Goal: Task Accomplishment & Management: Complete application form

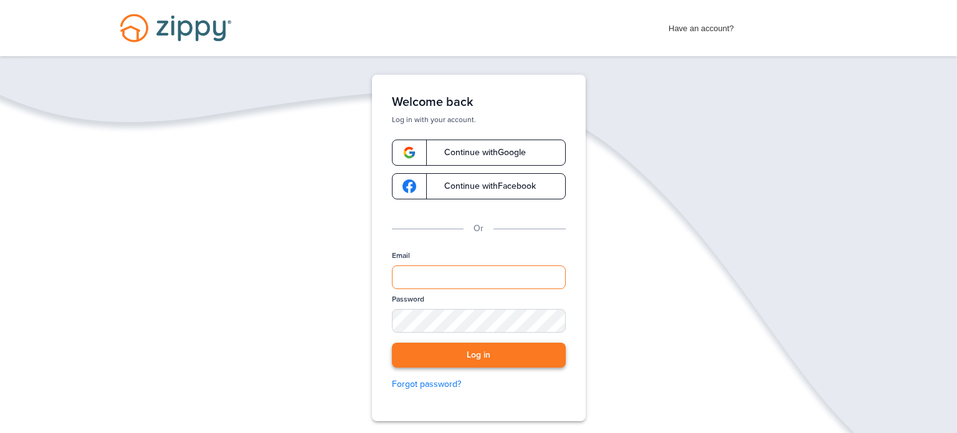
type input "**********"
click at [468, 355] on button "Log in" at bounding box center [479, 356] width 174 height 26
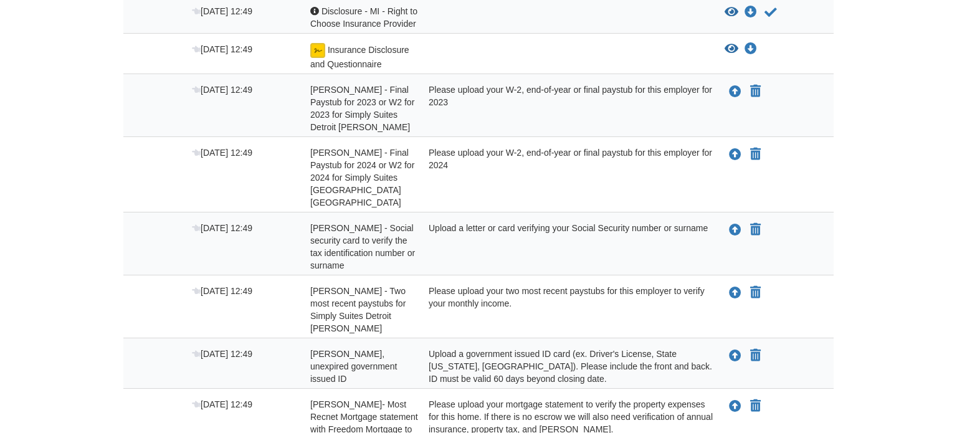
scroll to position [615, 0]
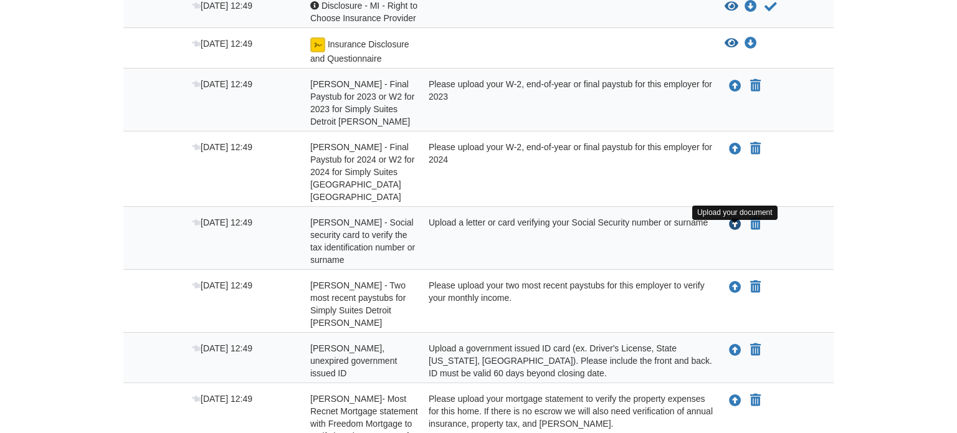
click at [735, 231] on icon "Upload Simon Sanchez - Social security card to verify the tax identification nu…" at bounding box center [735, 225] width 12 height 12
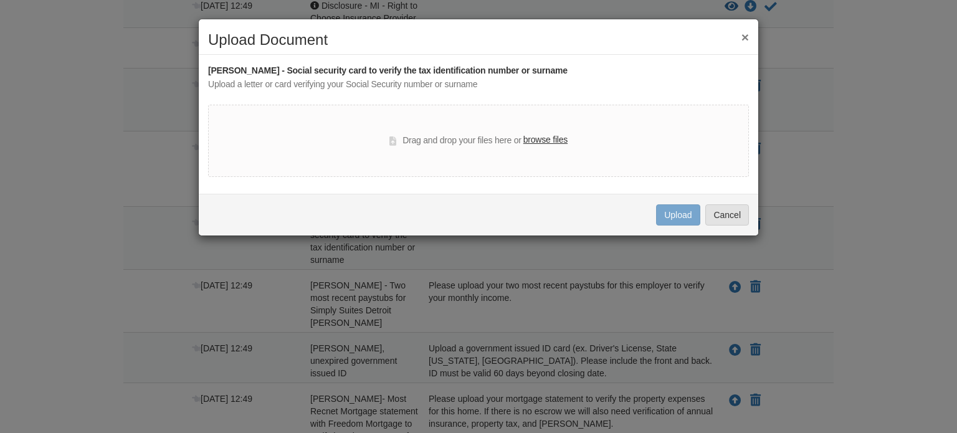
click at [532, 140] on label "browse files" at bounding box center [545, 140] width 44 height 14
click at [0, 0] on input "browse files" at bounding box center [0, 0] width 0 height 0
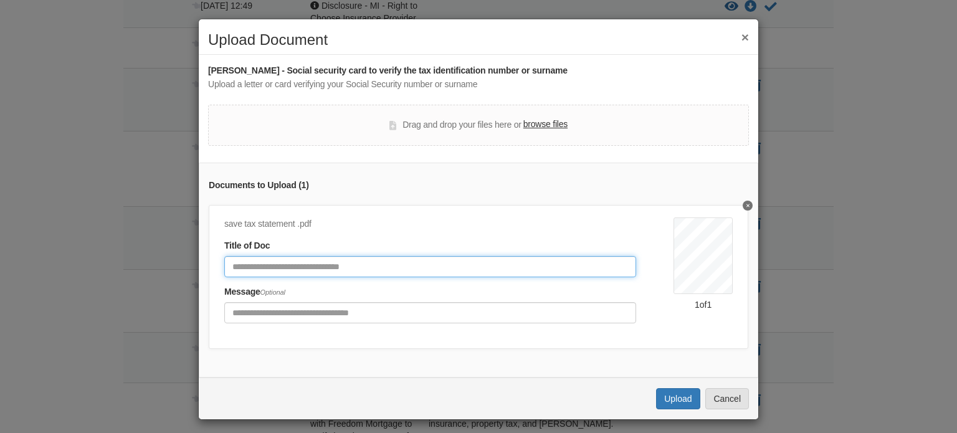
click at [416, 267] on input "Document Title" at bounding box center [430, 266] width 412 height 21
type input "***"
type input "**********"
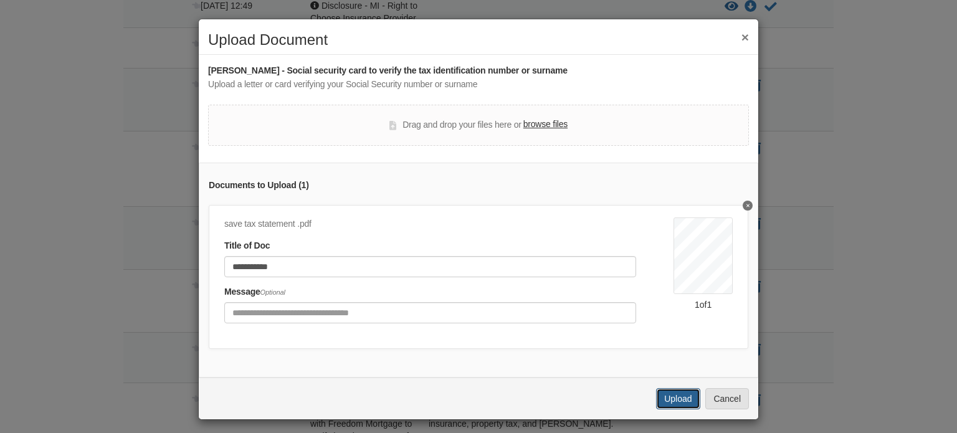
click at [662, 396] on button "Upload" at bounding box center [678, 398] width 44 height 21
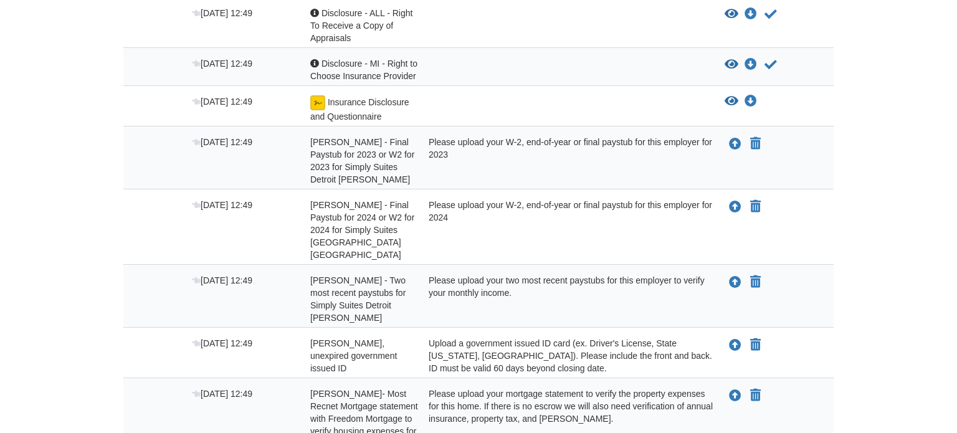
scroll to position [562, 0]
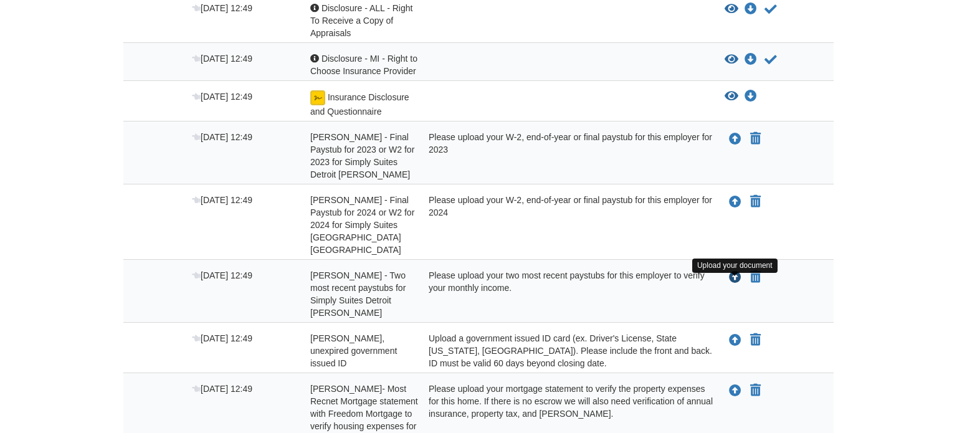
click at [736, 283] on icon "Upload Simon Sanchez - Two most recent paystubs for Simply Suites Detroit Troy" at bounding box center [735, 278] width 12 height 12
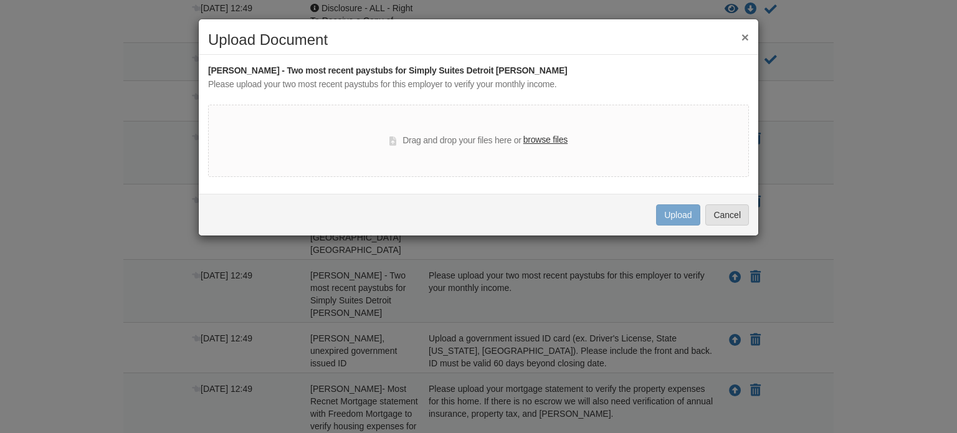
click at [561, 137] on label "browse files" at bounding box center [545, 140] width 44 height 14
click at [0, 0] on input "browse files" at bounding box center [0, 0] width 0 height 0
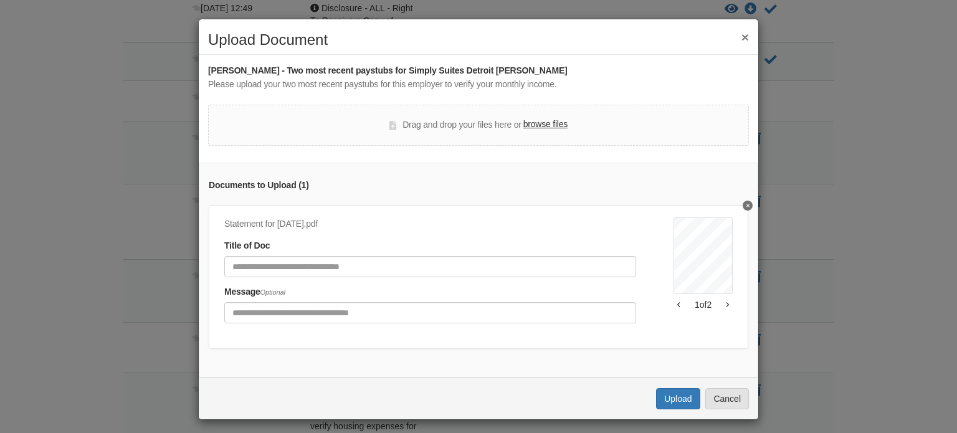
click at [552, 125] on label "browse files" at bounding box center [545, 125] width 44 height 14
click at [0, 0] on input "browse files" at bounding box center [0, 0] width 0 height 0
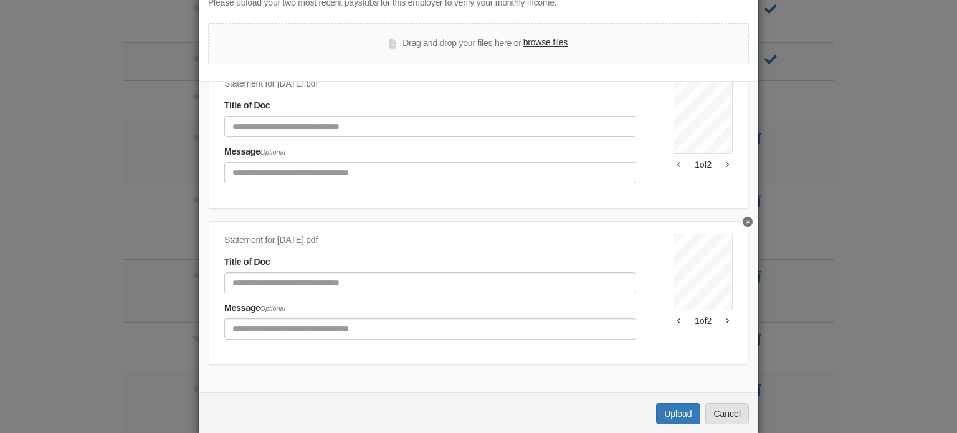
scroll to position [102, 0]
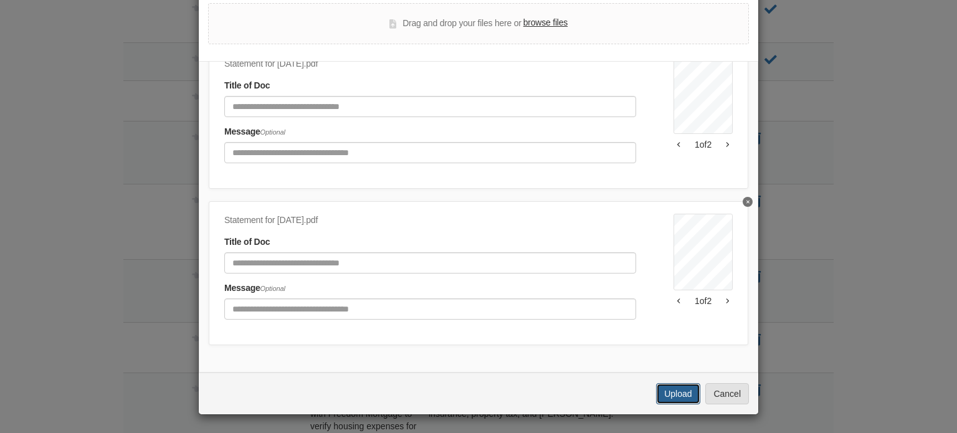
click at [683, 395] on button "Upload" at bounding box center [678, 393] width 44 height 21
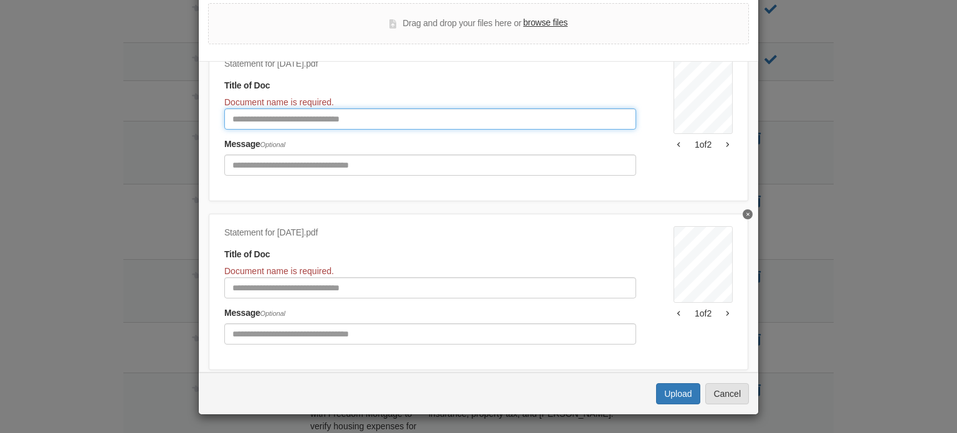
click at [404, 124] on input "Document Title" at bounding box center [430, 118] width 412 height 21
type input "*"
type input "******"
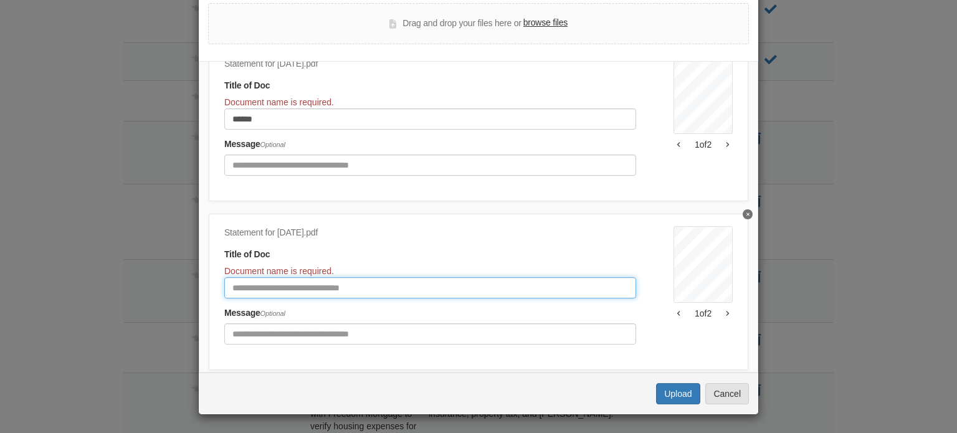
click at [333, 293] on input "Document Title" at bounding box center [430, 287] width 412 height 21
type input "*"
type input "******"
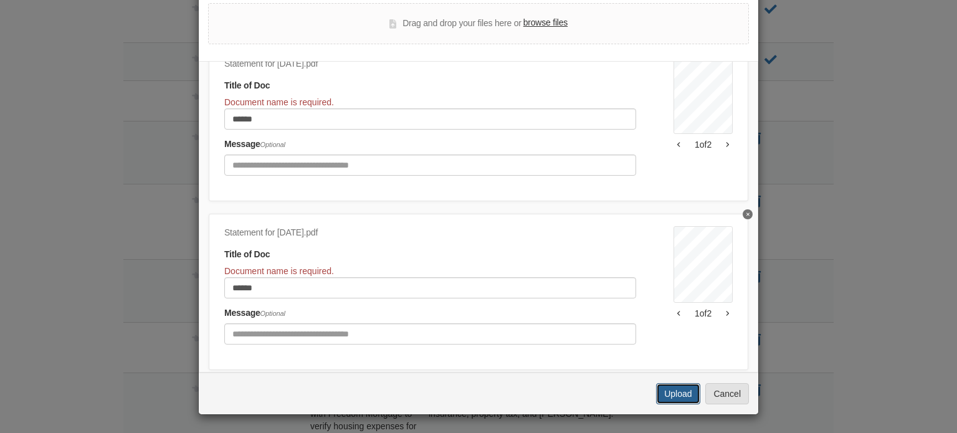
click at [679, 387] on button "Upload" at bounding box center [678, 393] width 44 height 21
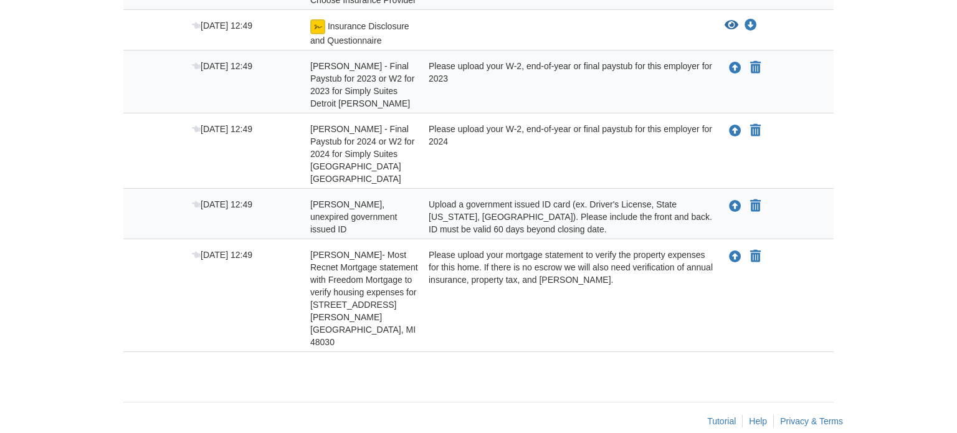
scroll to position [636, 0]
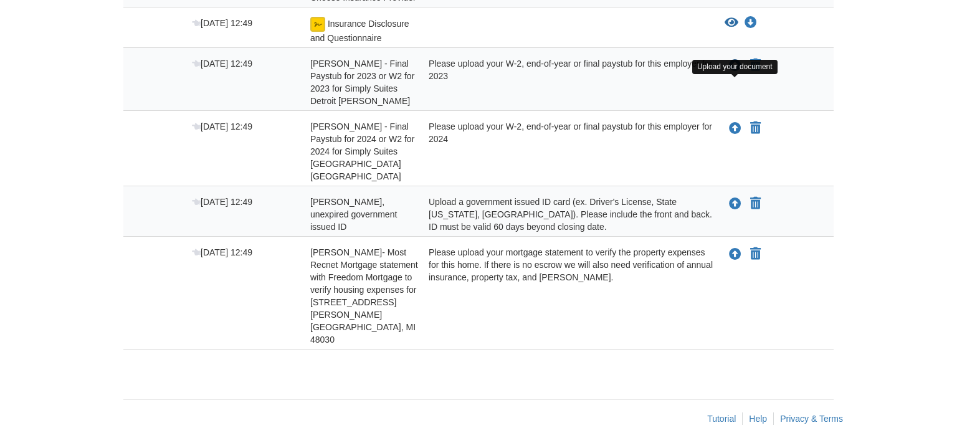
click at [733, 72] on icon "Upload Simon Sanchez - Final Paystub for 2023 or W2 for 2023 for Simply Suites …" at bounding box center [735, 66] width 12 height 12
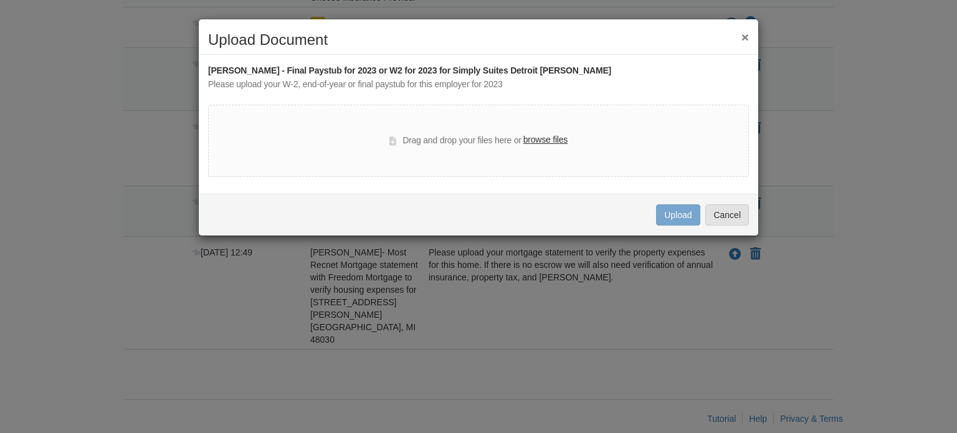
click at [545, 137] on label "browse files" at bounding box center [545, 140] width 44 height 14
click at [0, 0] on input "browse files" at bounding box center [0, 0] width 0 height 0
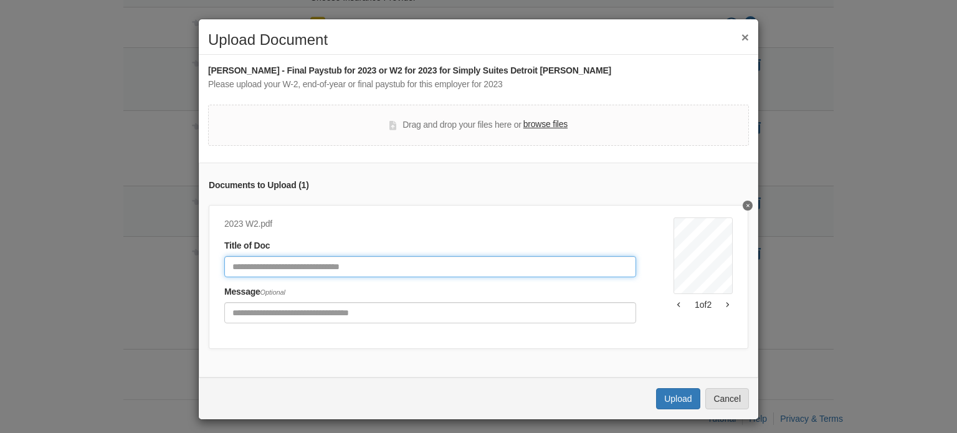
click at [244, 269] on input "Document Title" at bounding box center [430, 266] width 412 height 21
type input "*******"
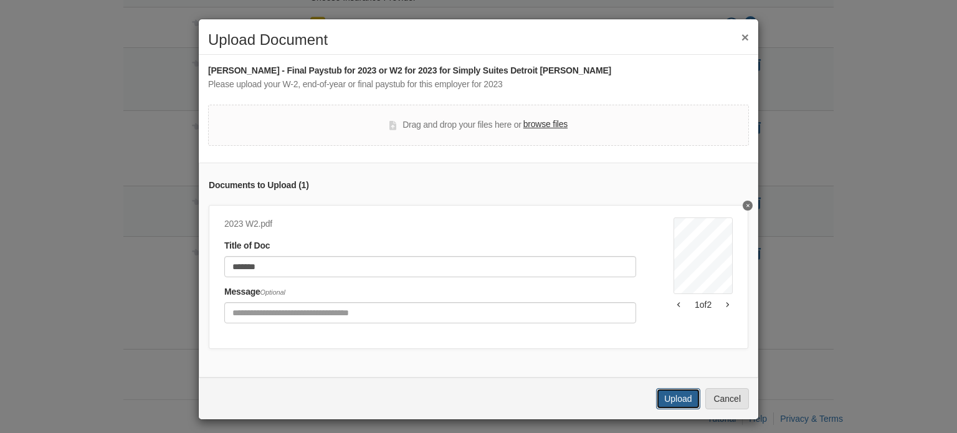
click at [684, 398] on button "Upload" at bounding box center [678, 398] width 44 height 21
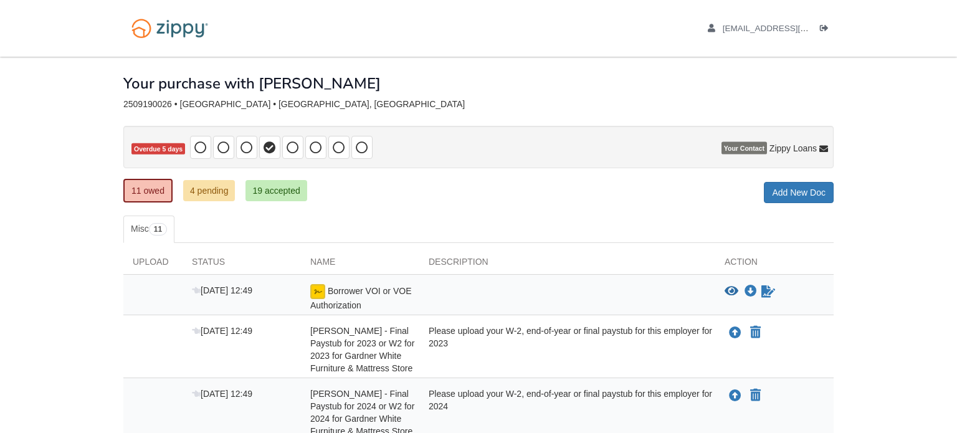
scroll to position [573, 0]
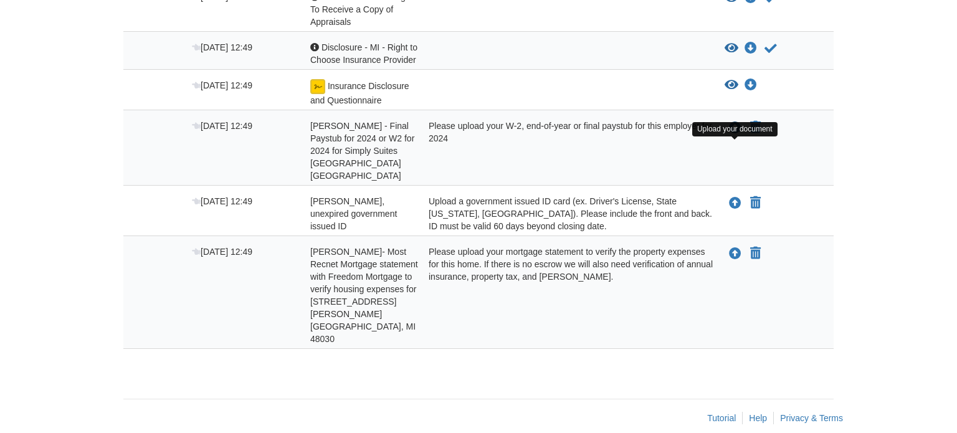
click at [733, 135] on icon "Upload Simon Sanchez - Final Paystub for 2024 or W2 for 2024 for Simply Suites …" at bounding box center [735, 128] width 12 height 12
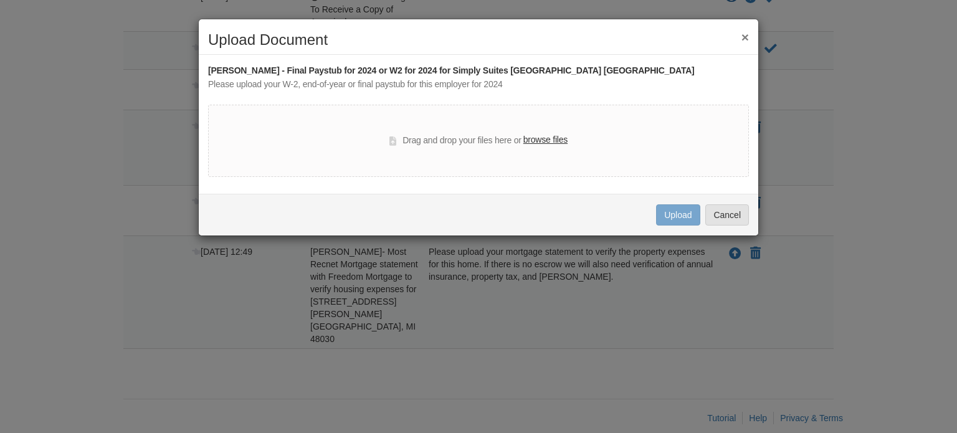
click at [536, 141] on label "browse files" at bounding box center [545, 140] width 44 height 14
click at [0, 0] on input "browse files" at bounding box center [0, 0] width 0 height 0
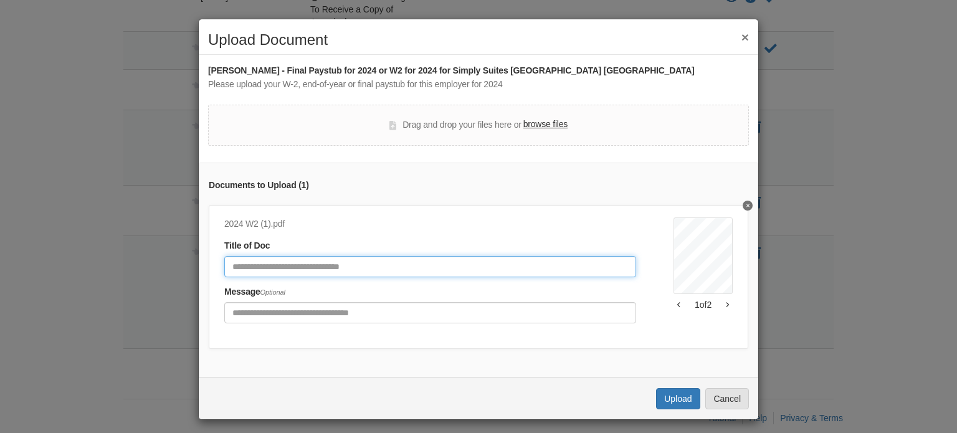
click at [440, 260] on input "Document Title" at bounding box center [430, 266] width 412 height 21
click at [249, 264] on input "*******" at bounding box center [430, 266] width 412 height 21
type input "*******"
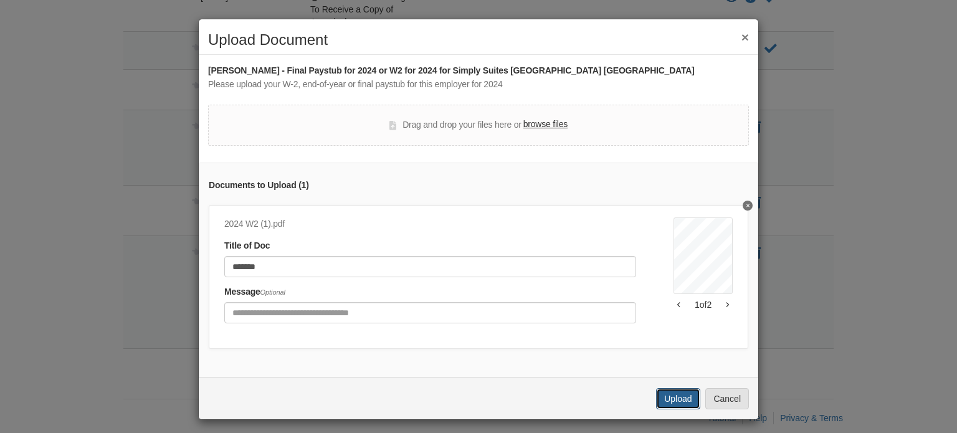
click at [675, 396] on button "Upload" at bounding box center [678, 398] width 44 height 21
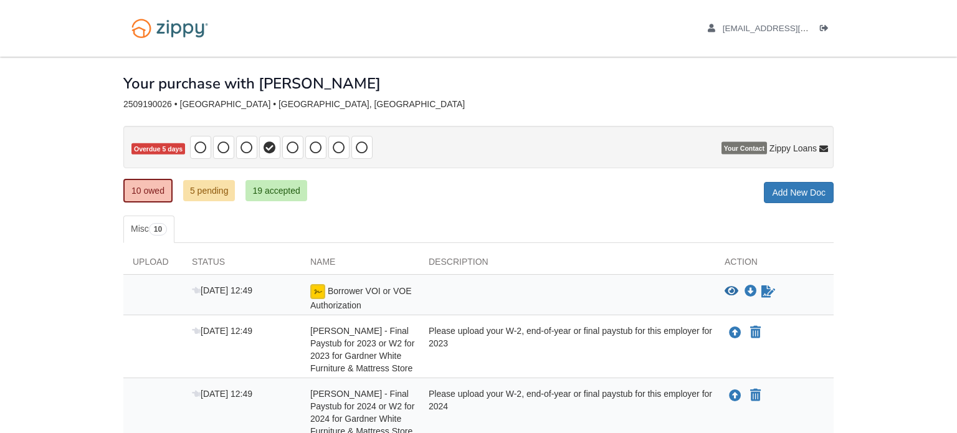
scroll to position [510, 0]
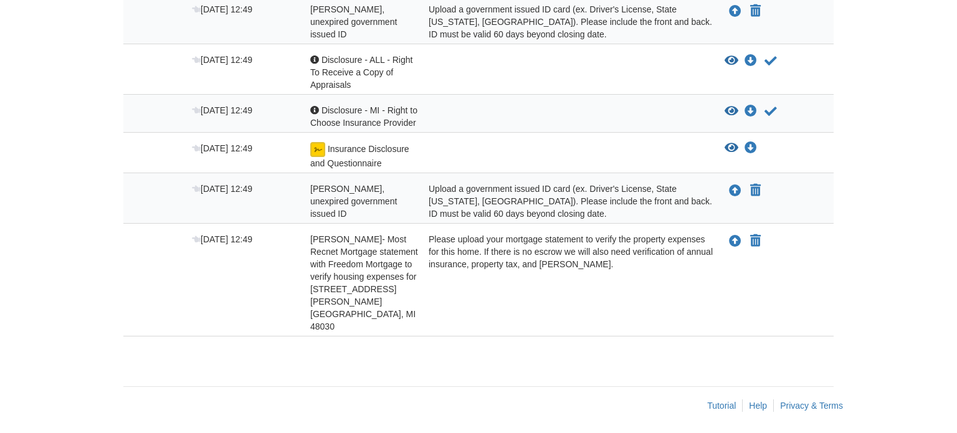
click at [735, 198] on icon "Upload Simon Sanchez - Valid, unexpired government issued ID" at bounding box center [735, 191] width 12 height 12
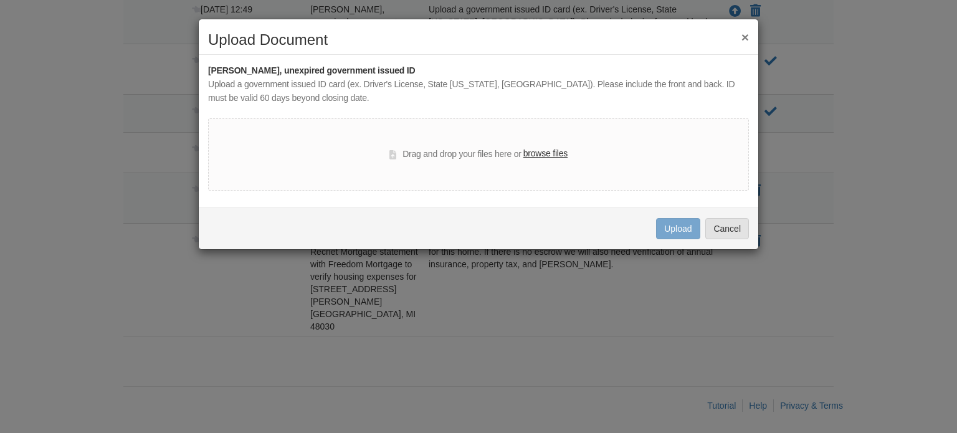
click at [534, 150] on label "browse files" at bounding box center [545, 154] width 44 height 14
click at [0, 0] on input "browse files" at bounding box center [0, 0] width 0 height 0
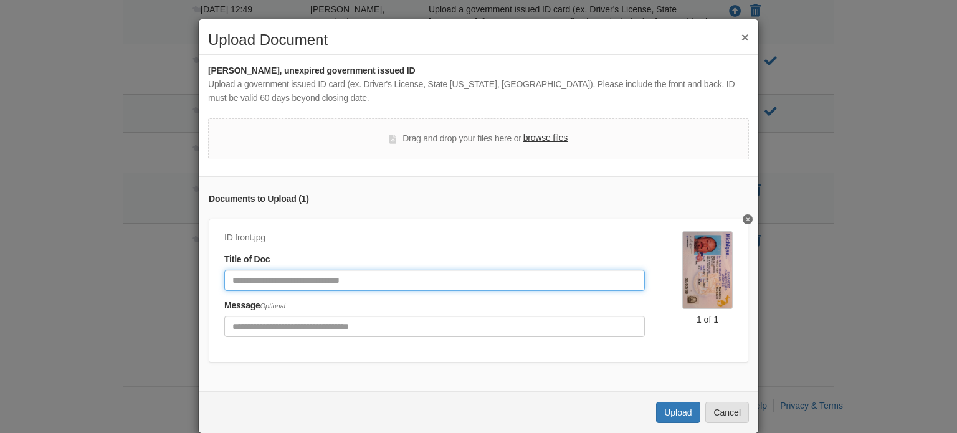
click at [353, 284] on input "Document Title" at bounding box center [434, 280] width 421 height 21
type input "*****"
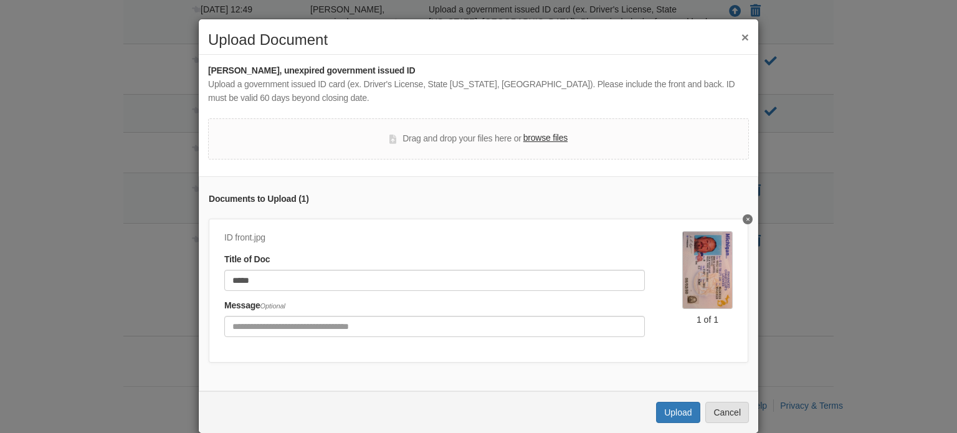
click at [543, 136] on label "browse files" at bounding box center [545, 138] width 44 height 14
click at [0, 0] on input "browse files" at bounding box center [0, 0] width 0 height 0
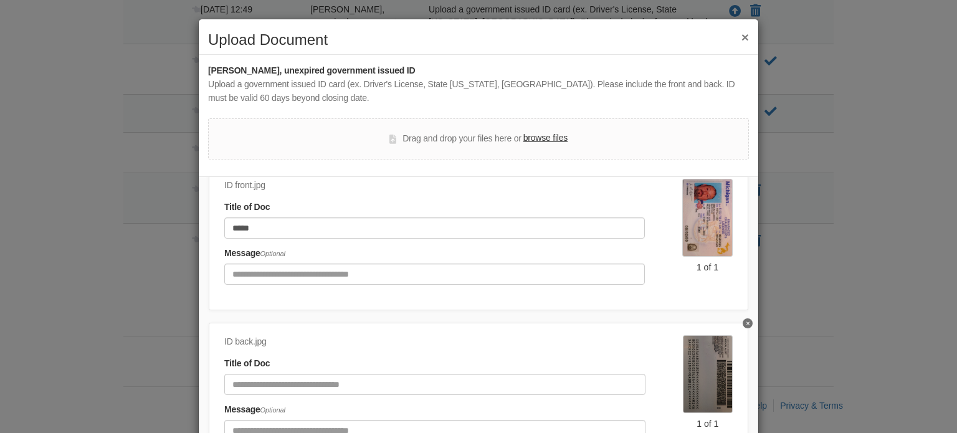
scroll to position [59, 0]
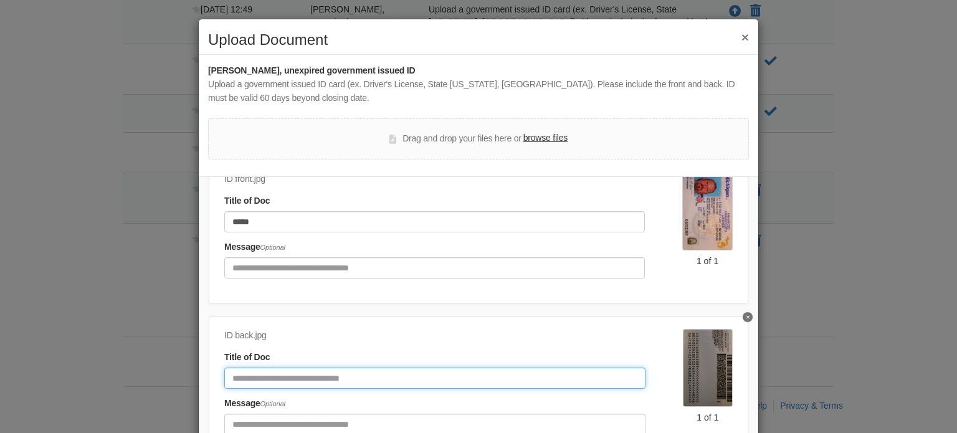
click at [431, 374] on input "Document Title" at bounding box center [434, 378] width 421 height 21
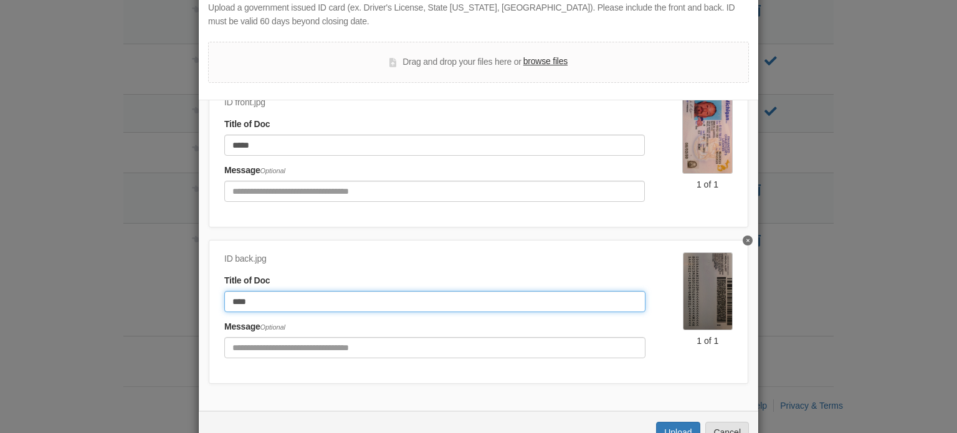
scroll to position [86, 0]
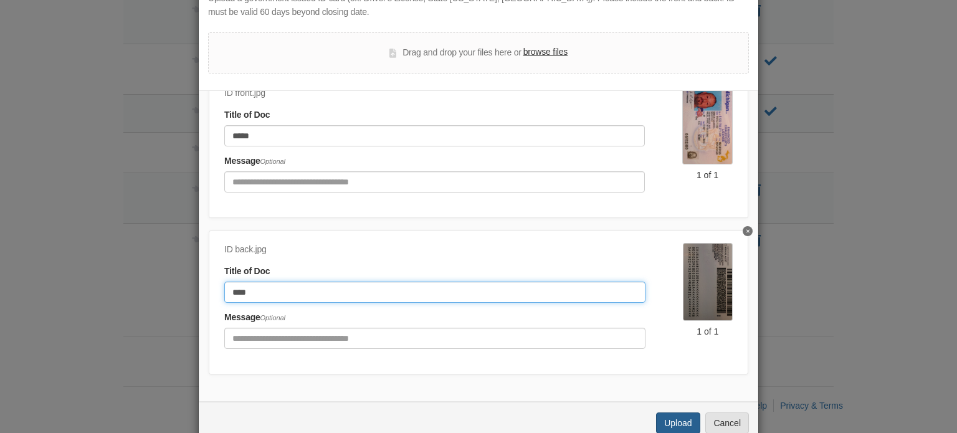
type input "****"
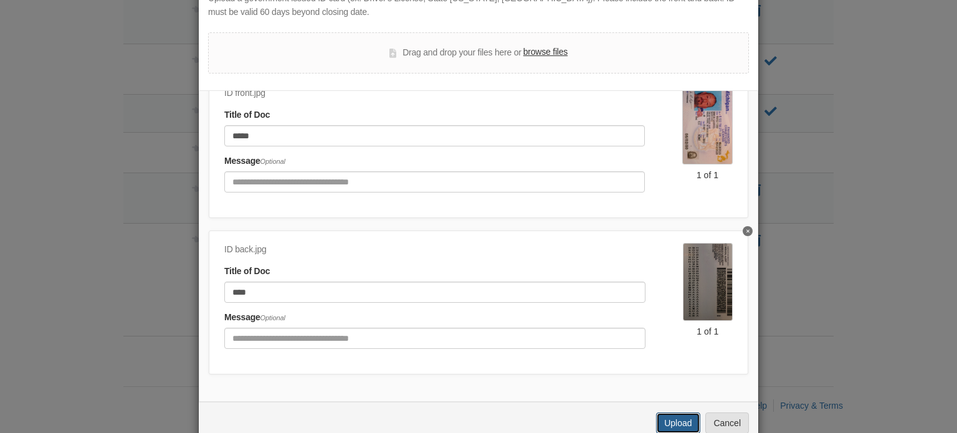
click at [667, 426] on button "Upload" at bounding box center [678, 422] width 44 height 21
click at [393, 402] on div "× Upload Document Simon Sanchez - Valid, unexpired government issued ID Upload …" at bounding box center [478, 189] width 561 height 512
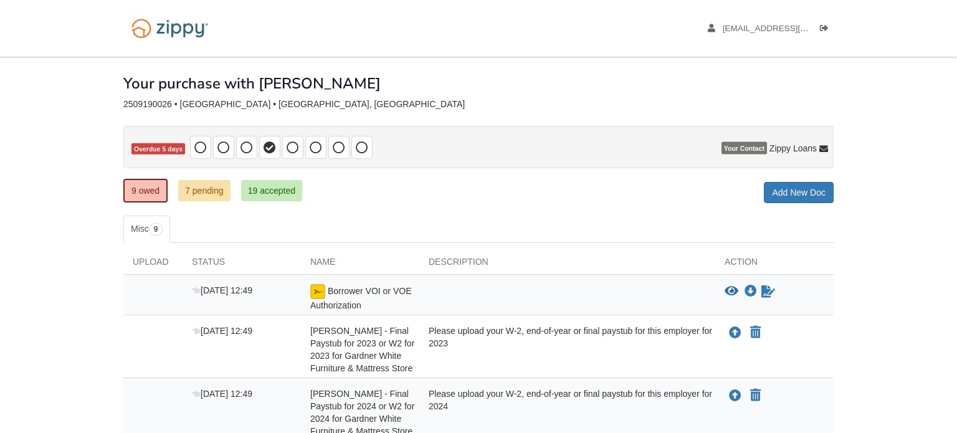
scroll to position [460, 0]
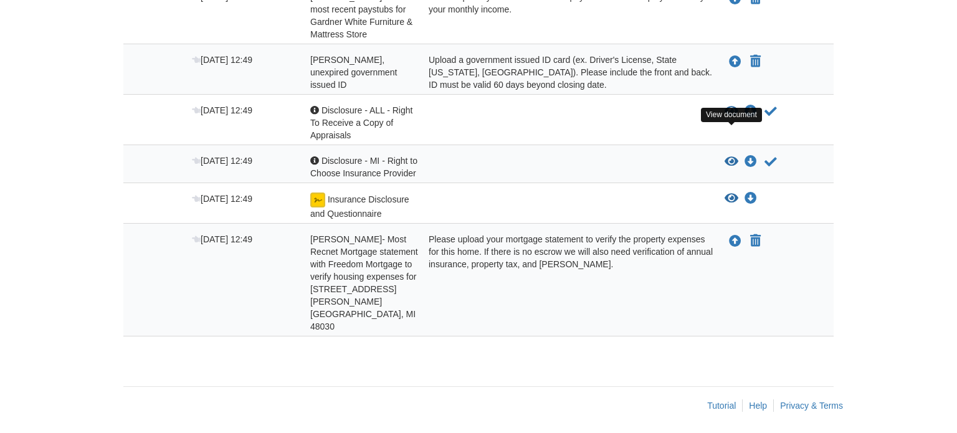
click at [730, 118] on icon "View Disclosure - ALL - Right To Receive a Copy of Appraisals" at bounding box center [732, 111] width 14 height 12
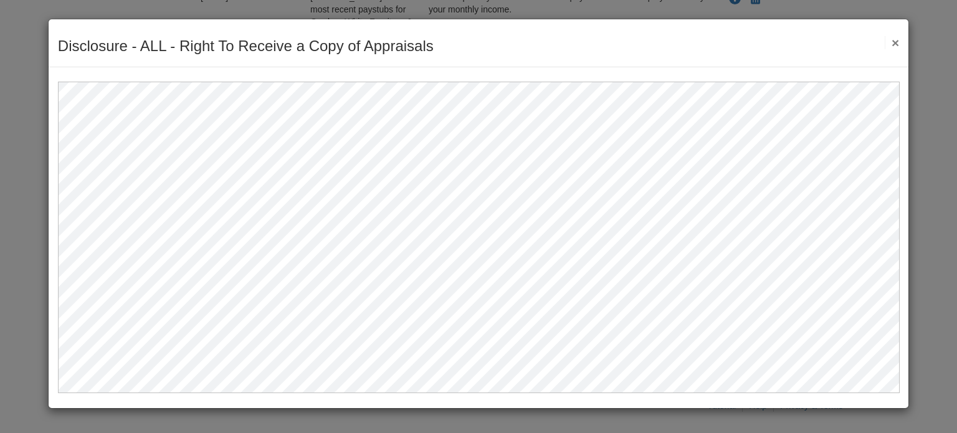
click at [895, 44] on button "×" at bounding box center [892, 42] width 14 height 13
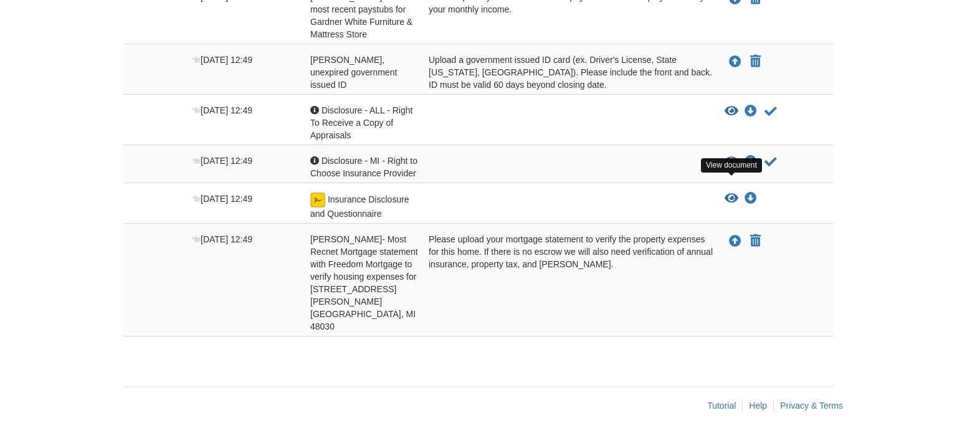
click at [728, 168] on icon "View Disclosure - MI - Right to Choose Insurance Provider" at bounding box center [732, 162] width 14 height 12
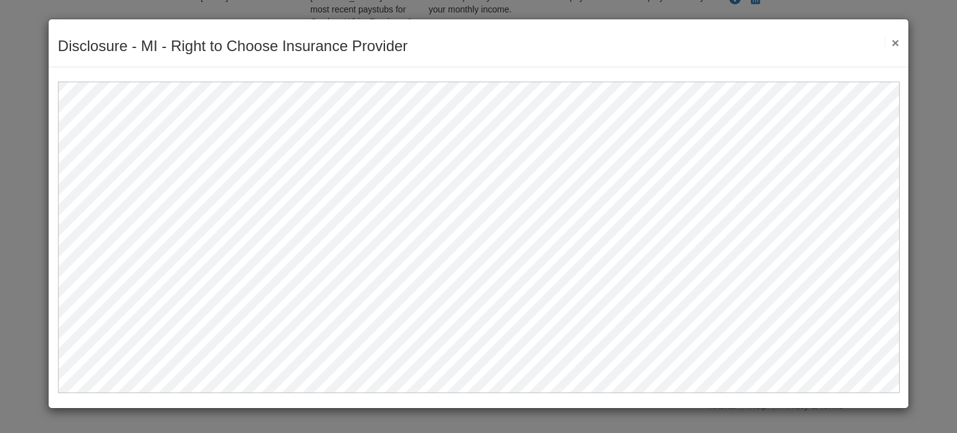
click at [896, 41] on button "×" at bounding box center [892, 42] width 14 height 13
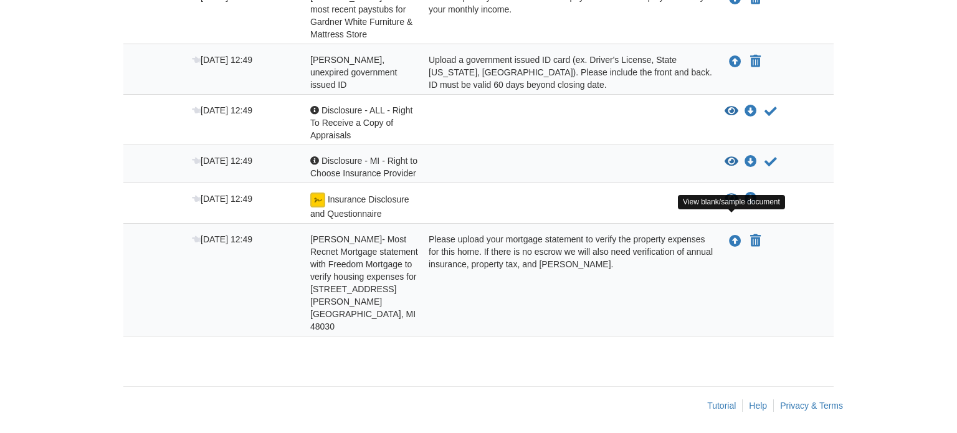
click at [729, 205] on icon "View Insurance Disclosure and Questionnaire" at bounding box center [732, 199] width 14 height 12
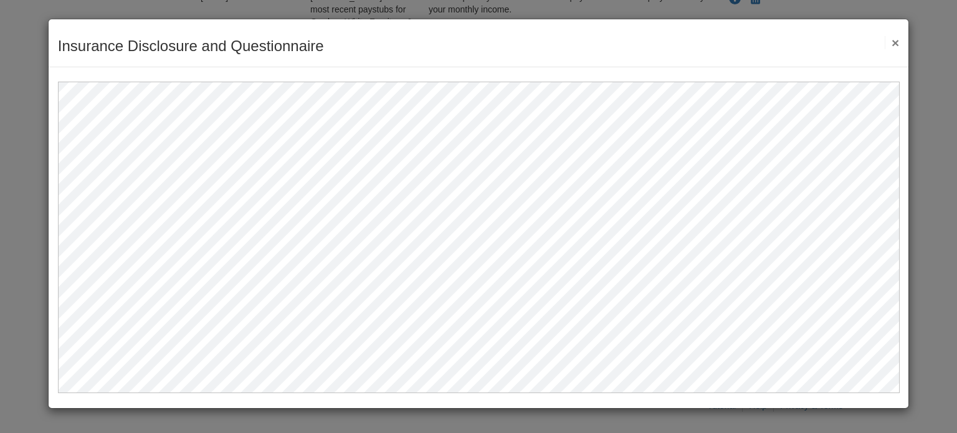
click at [899, 41] on div "Insurance Disclosure and Questionnaire Save Cancel Previous Document Next Docum…" at bounding box center [479, 43] width 860 height 48
click at [896, 40] on button "×" at bounding box center [892, 42] width 14 height 13
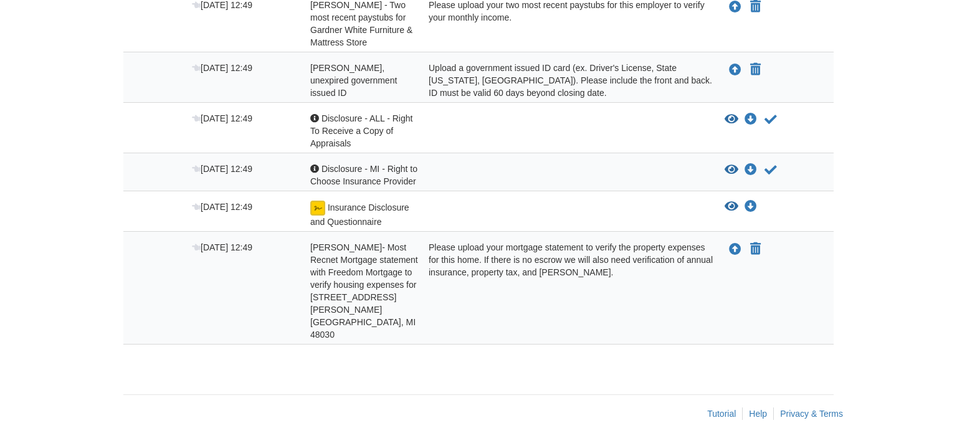
scroll to position [458, 0]
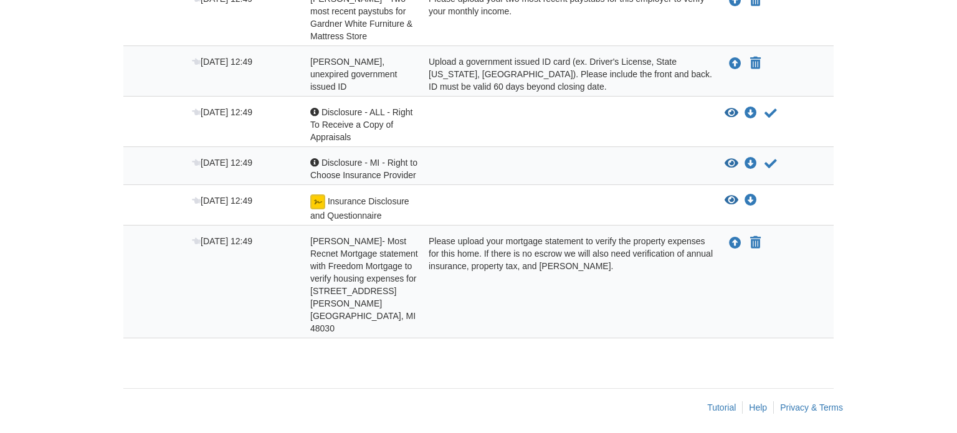
click at [733, 250] on icon "Upload Simon Sanchez- Most Recnet Mortgage statement with Freedom Mortgage to v…" at bounding box center [735, 243] width 12 height 12
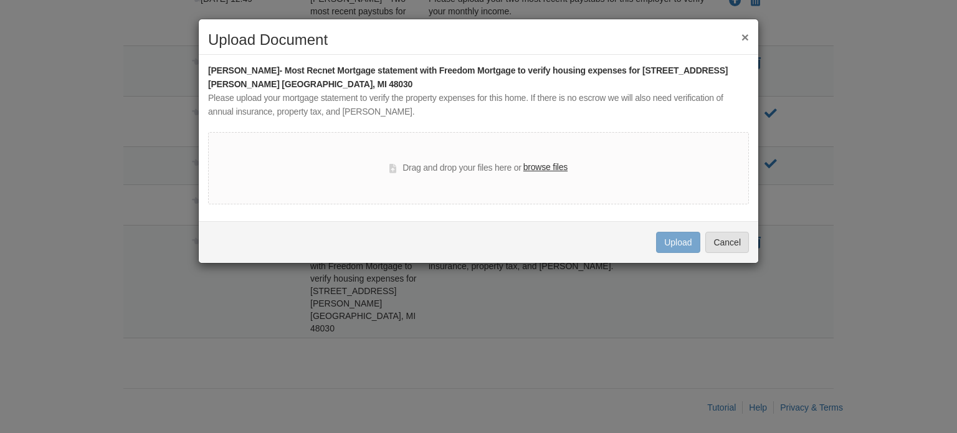
click at [535, 164] on label "browse files" at bounding box center [545, 168] width 44 height 14
click at [0, 0] on input "browse files" at bounding box center [0, 0] width 0 height 0
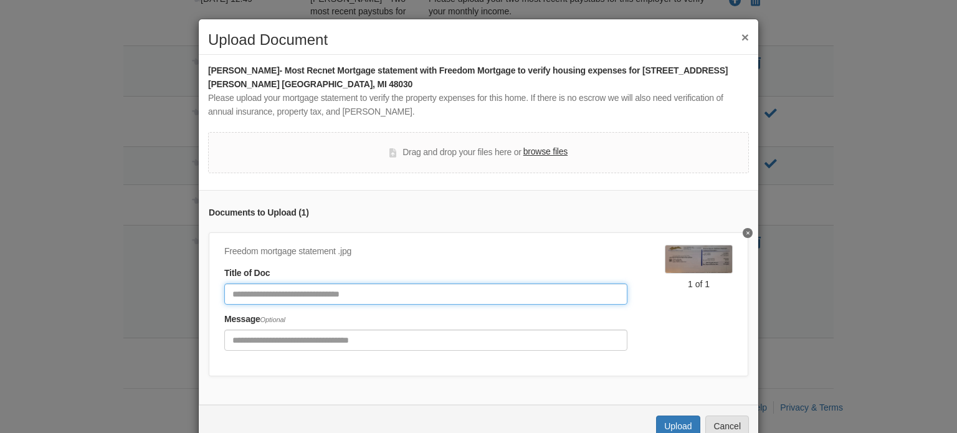
click at [417, 293] on input "Document Title" at bounding box center [425, 294] width 403 height 21
click at [753, 333] on div "**********" at bounding box center [479, 297] width 560 height 215
click at [297, 294] on input "**********" at bounding box center [425, 294] width 403 height 21
click at [318, 295] on input "**********" at bounding box center [425, 294] width 403 height 21
type input "**********"
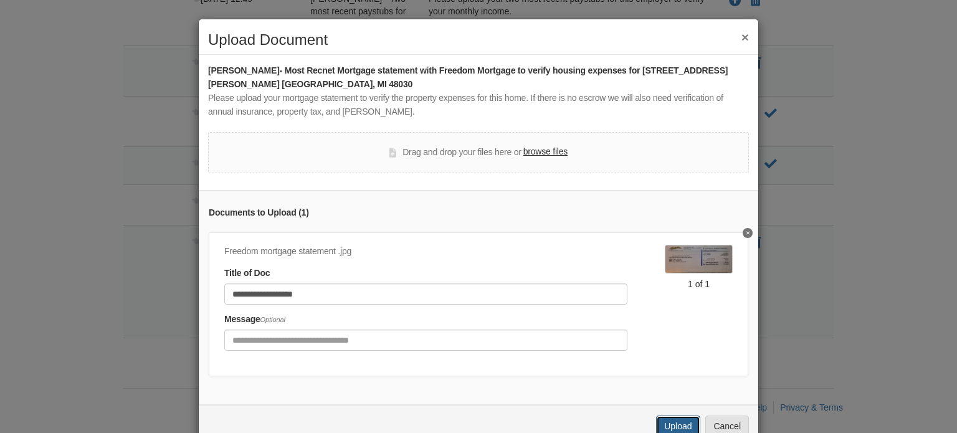
click at [665, 424] on button "Upload" at bounding box center [678, 426] width 44 height 21
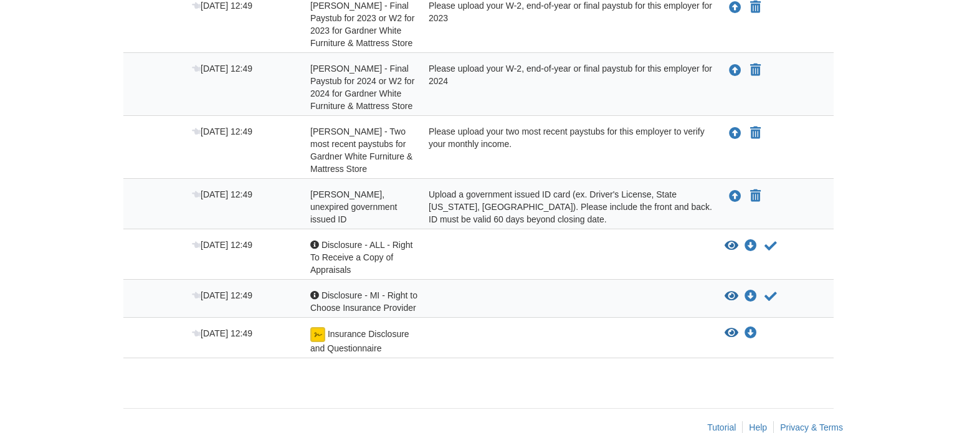
scroll to position [360, 0]
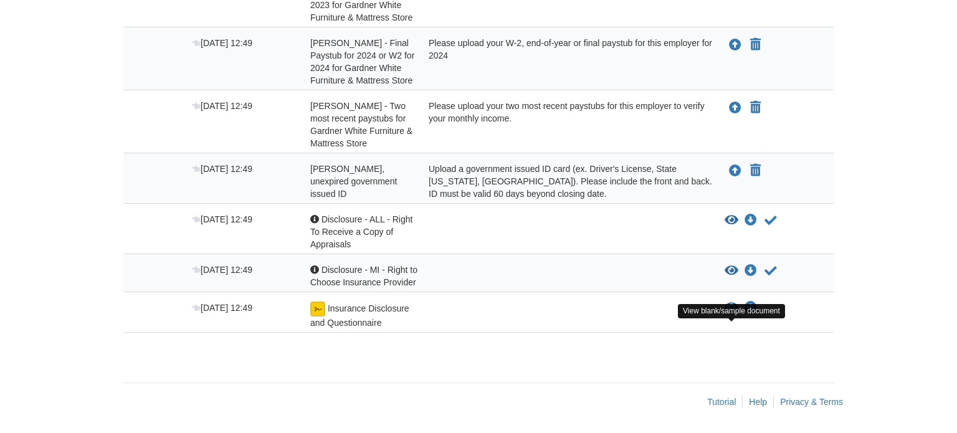
click at [729, 314] on icon "View Insurance Disclosure and Questionnaire" at bounding box center [732, 308] width 14 height 12
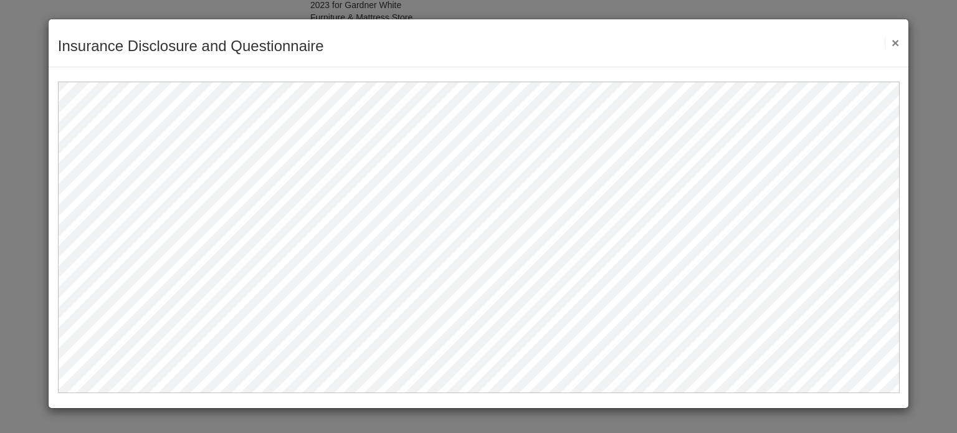
click at [898, 45] on button "×" at bounding box center [892, 42] width 14 height 13
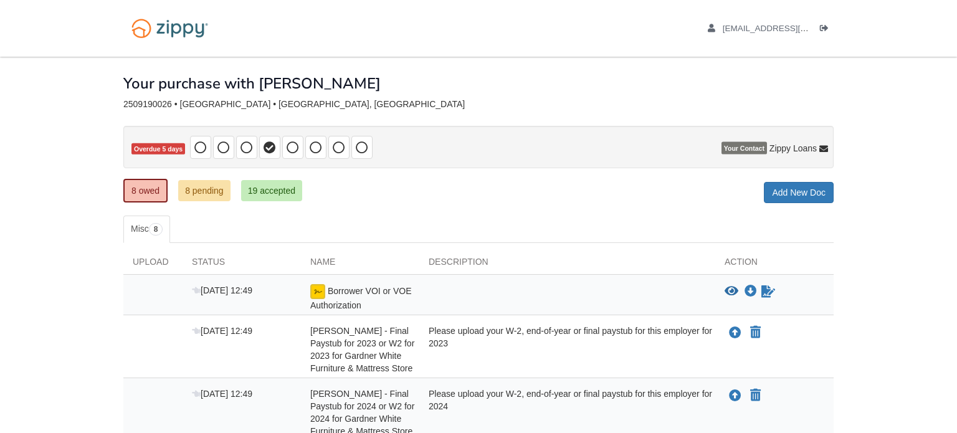
scroll to position [0, 0]
click at [823, 29] on icon "Log out" at bounding box center [824, 28] width 9 height 9
